Goal: Entertainment & Leisure: Consume media (video, audio)

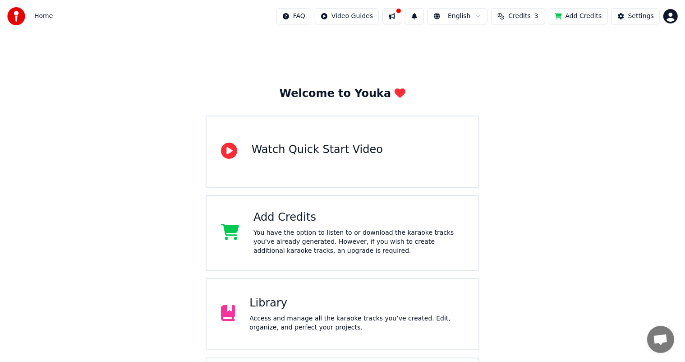
click at [570, 14] on button "Add Credits" at bounding box center [578, 16] width 59 height 16
click at [307, 309] on div "Library" at bounding box center [356, 303] width 215 height 14
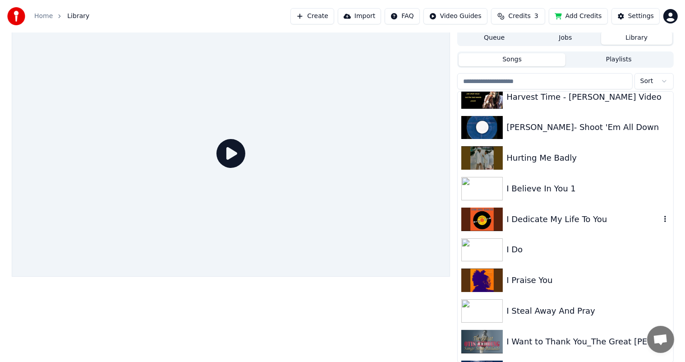
scroll to position [2977, 0]
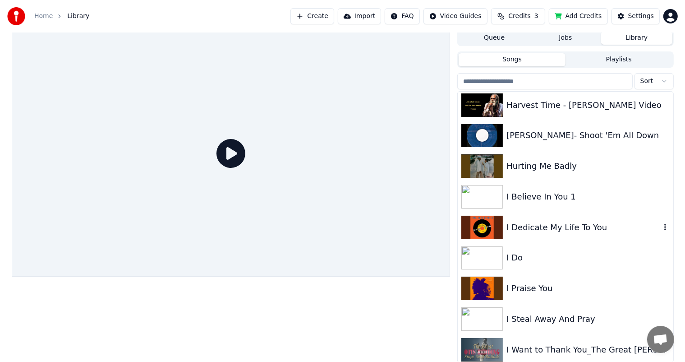
click at [523, 226] on div "I Dedicate My Life To You" at bounding box center [584, 227] width 154 height 13
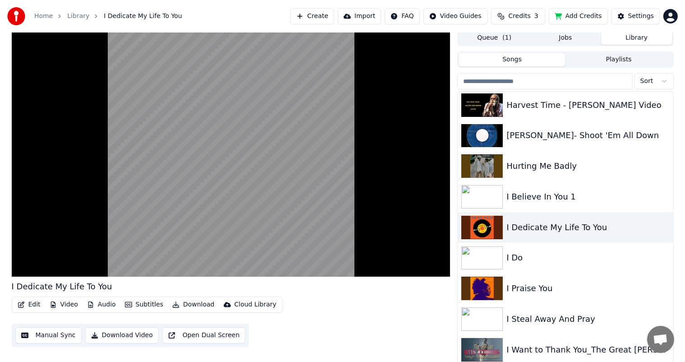
click at [54, 224] on video at bounding box center [231, 153] width 439 height 247
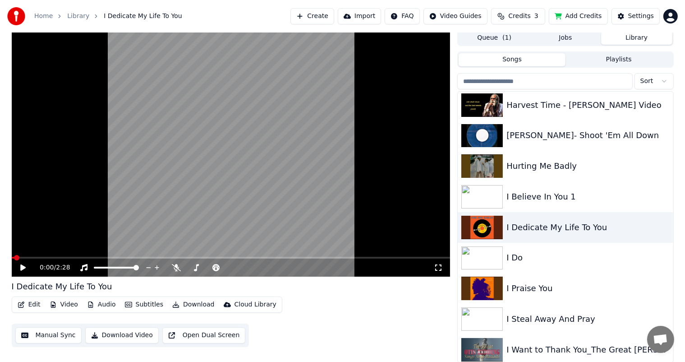
click at [14, 260] on span at bounding box center [16, 257] width 5 height 5
click at [20, 265] on icon at bounding box center [29, 267] width 21 height 7
click at [175, 264] on span at bounding box center [176, 261] width 5 height 5
drag, startPoint x: 173, startPoint y: 267, endPoint x: 191, endPoint y: 268, distance: 18.1
click at [205, 268] on div at bounding box center [213, 267] width 82 height 9
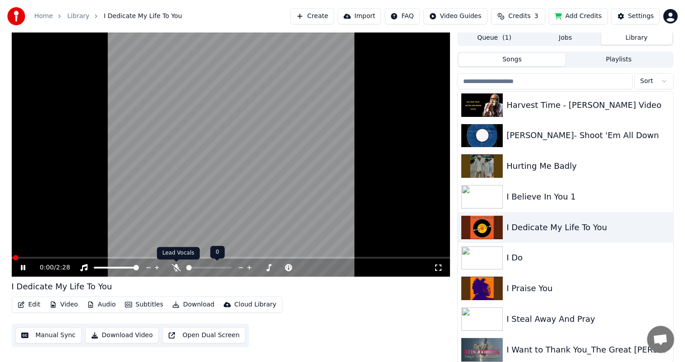
click at [192, 269] on span at bounding box center [188, 267] width 5 height 5
click at [23, 268] on icon at bounding box center [29, 267] width 21 height 7
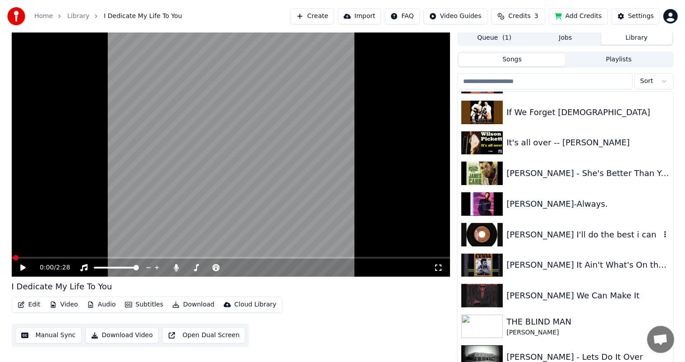
scroll to position [3383, 0]
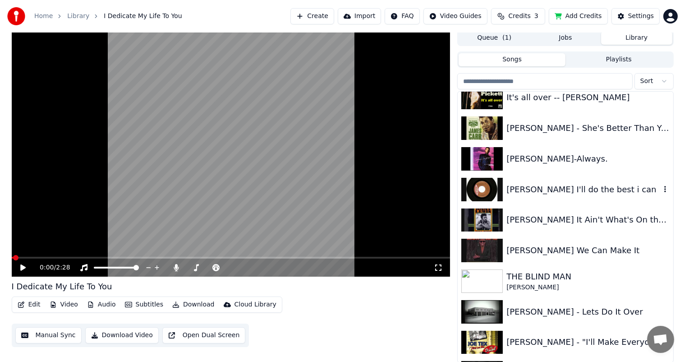
click at [521, 187] on div "[PERSON_NAME] I'll do the best i can" at bounding box center [584, 189] width 154 height 13
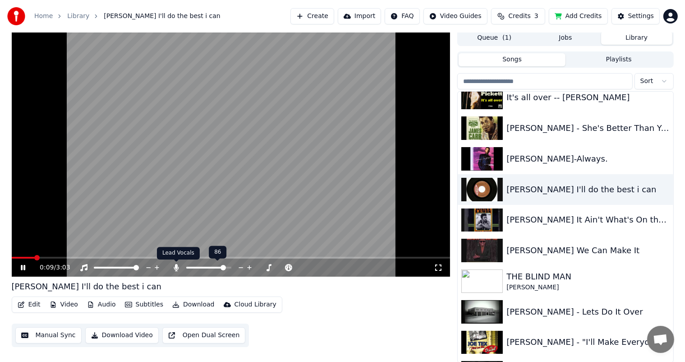
click at [177, 265] on icon at bounding box center [176, 267] width 5 height 7
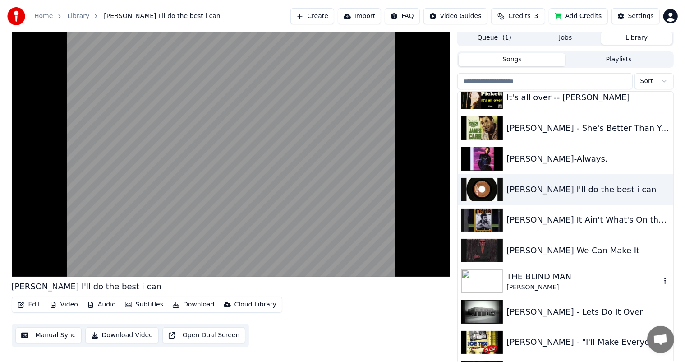
click at [516, 281] on div "THE BLIND MAN" at bounding box center [584, 276] width 154 height 13
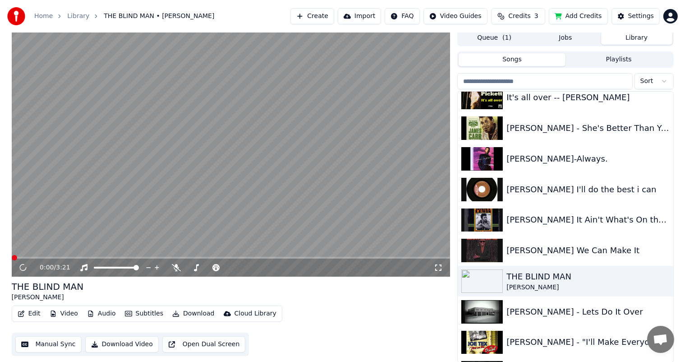
click at [31, 312] on button "Edit" at bounding box center [29, 313] width 30 height 13
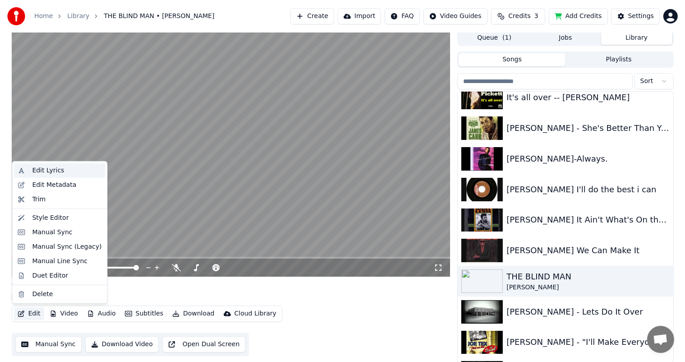
click at [46, 166] on div "Edit Lyrics" at bounding box center [48, 170] width 32 height 9
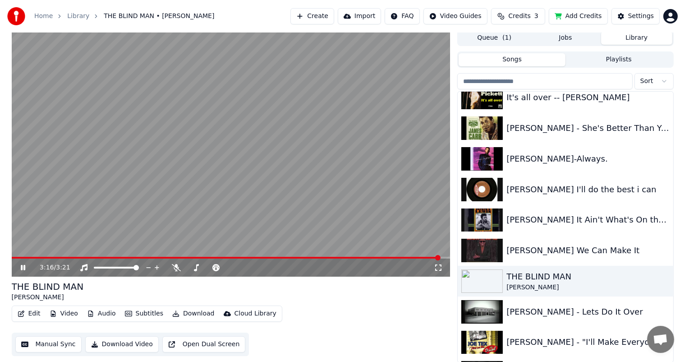
click at [20, 266] on icon at bounding box center [29, 267] width 21 height 7
